Goal: Task Accomplishment & Management: Manage account settings

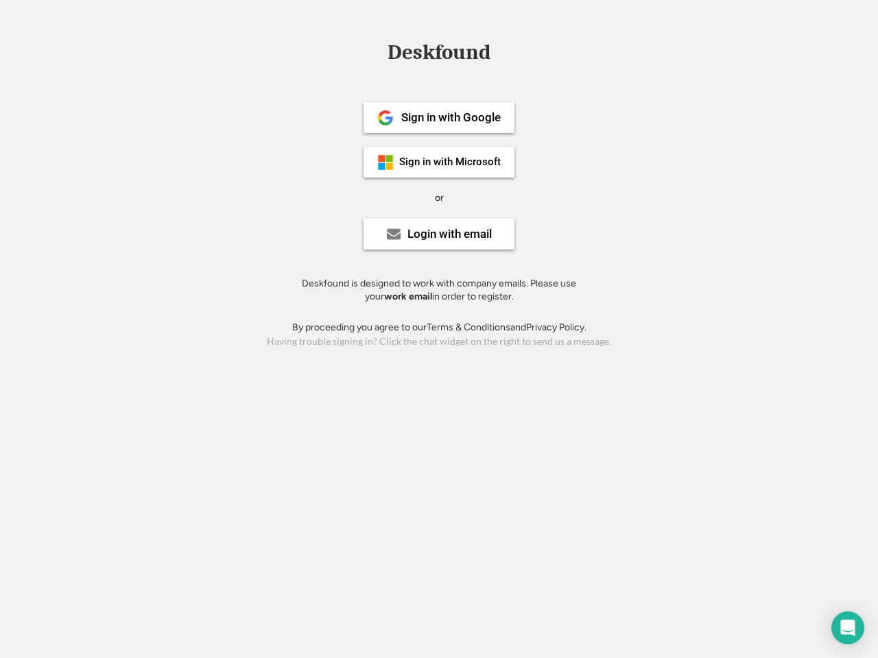
click at [439, 196] on div "or" at bounding box center [439, 198] width 9 height 14
click at [439, 55] on div "Deskfound" at bounding box center [439, 52] width 117 height 21
click at [375, 51] on div "Deskfound" at bounding box center [439, 55] width 878 height 26
click at [439, 55] on div "Deskfound" at bounding box center [439, 52] width 117 height 21
click at [439, 198] on div "or" at bounding box center [439, 198] width 9 height 14
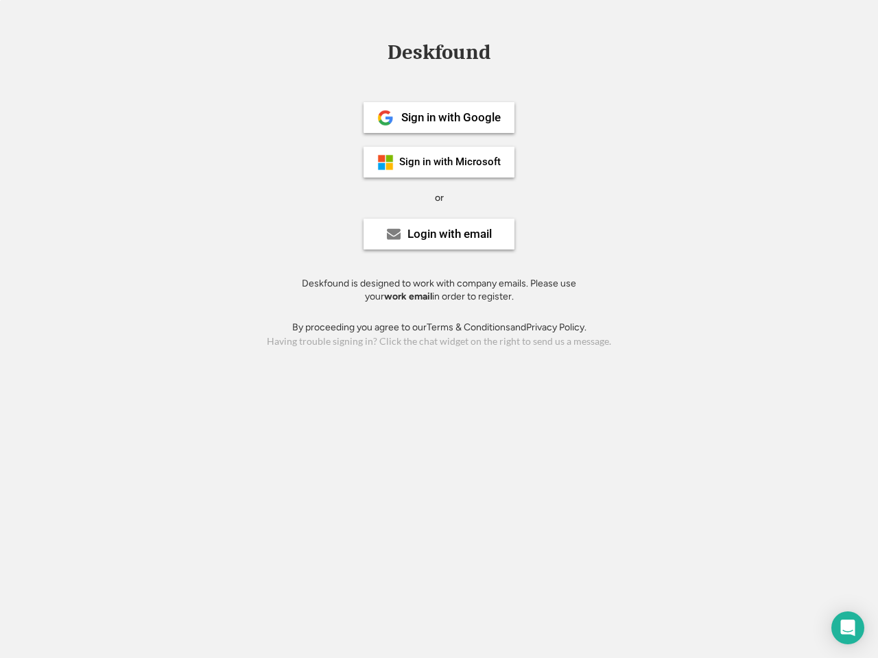
click at [439, 117] on div "Sign in with Google" at bounding box center [450, 118] width 99 height 12
click at [451, 117] on div "Sign in with Google" at bounding box center [450, 118] width 99 height 12
click at [385, 118] on img at bounding box center [385, 118] width 16 height 16
click at [439, 162] on div "Sign in with Microsoft" at bounding box center [450, 162] width 102 height 10
click at [451, 162] on div "Sign in with Microsoft" at bounding box center [450, 162] width 102 height 10
